Goal: Find specific page/section

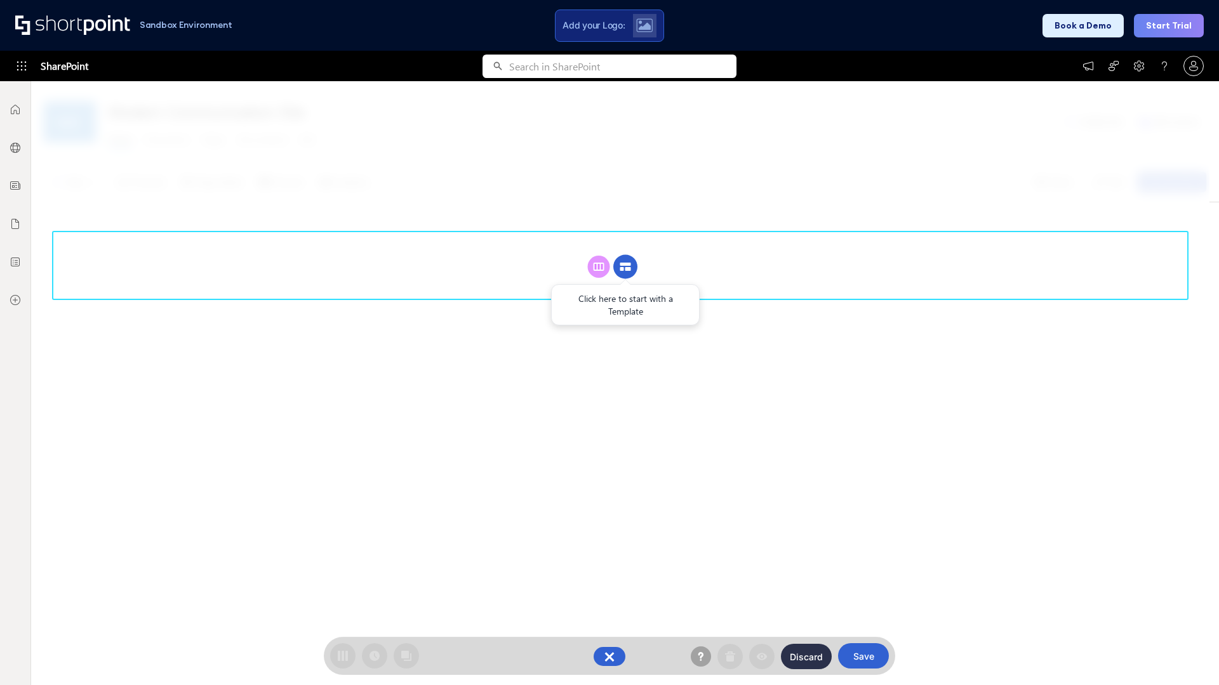
click at [625, 267] on circle at bounding box center [625, 267] width 24 height 24
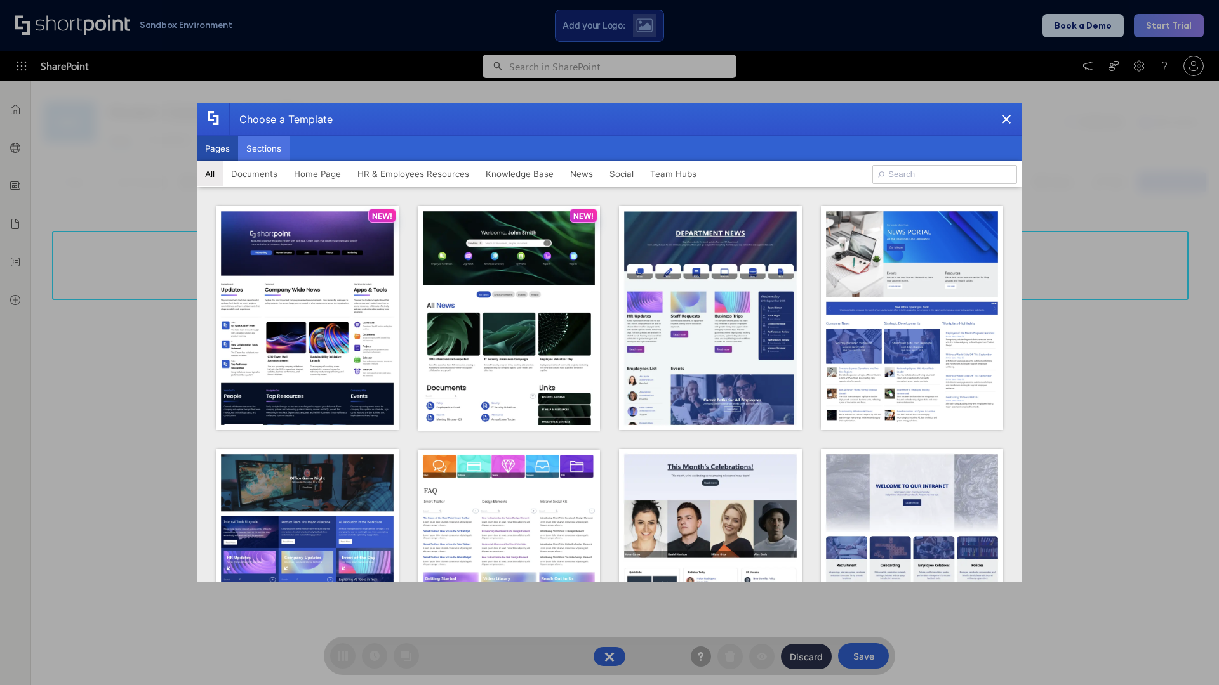
click at [263, 149] on button "Sections" at bounding box center [263, 148] width 51 height 25
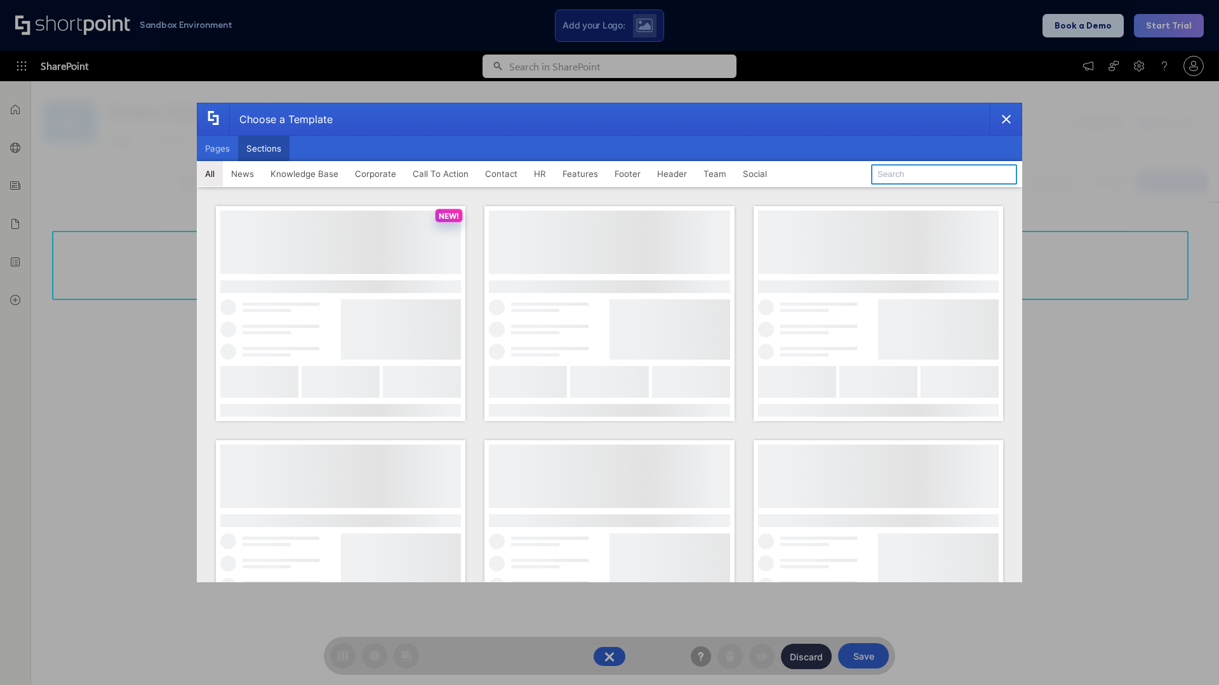
type input "Social"
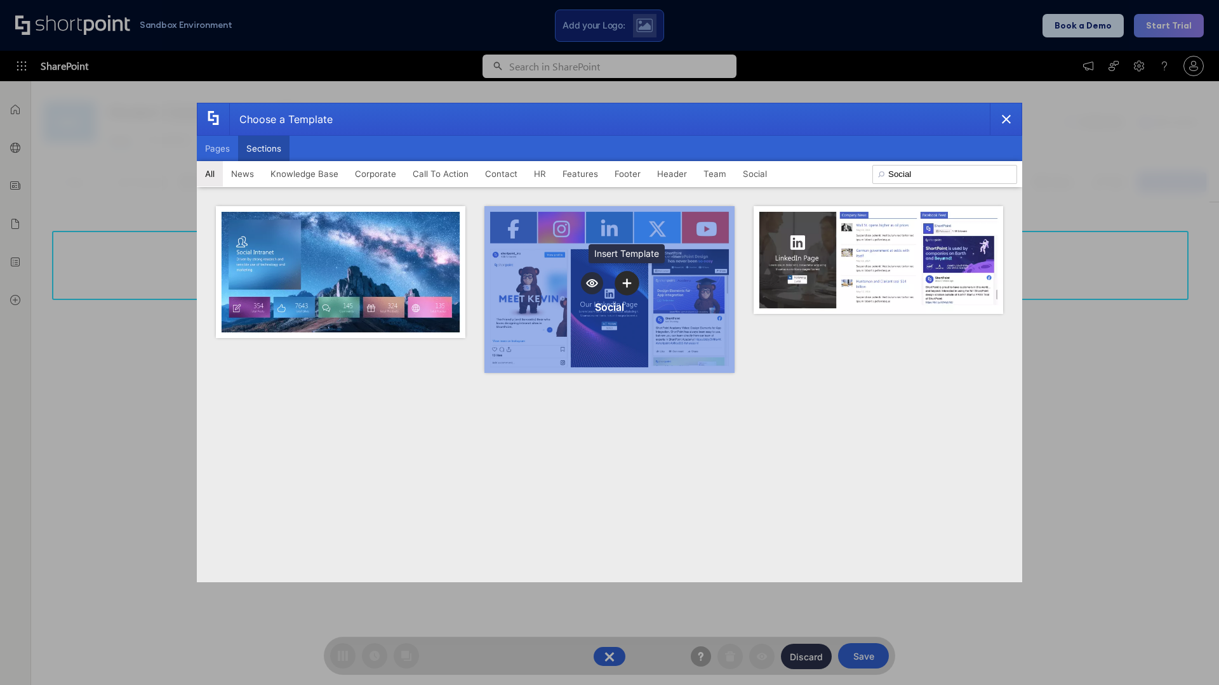
click at [626, 283] on icon "template selector" at bounding box center [626, 283] width 9 height 9
